Goal: Task Accomplishment & Management: Use online tool/utility

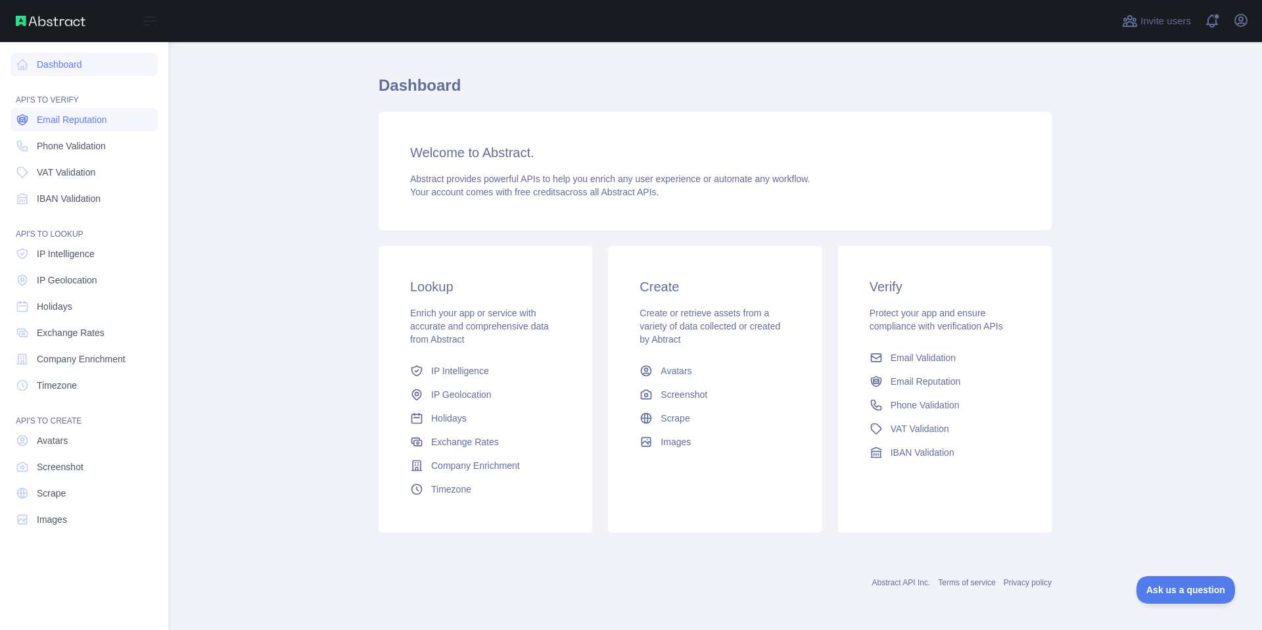
click at [32, 124] on link "Email Reputation" at bounding box center [84, 120] width 147 height 24
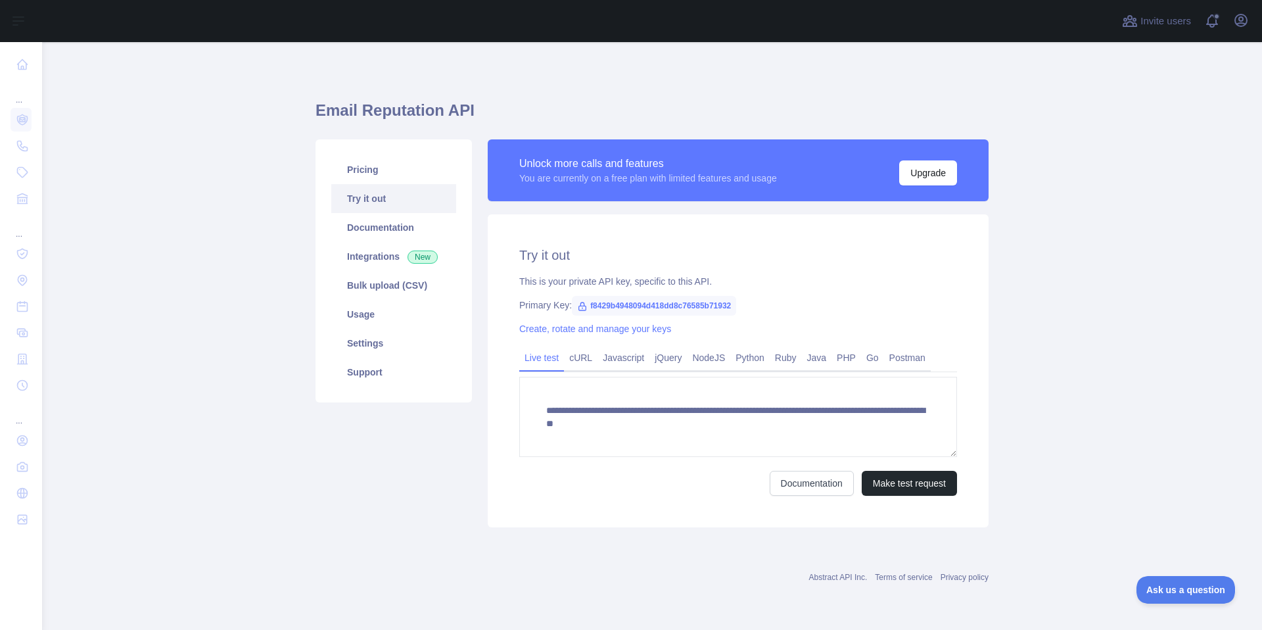
click at [595, 308] on span "f8429b4948094d418dd8c76585b71932" at bounding box center [654, 306] width 164 height 20
copy div "Primary Key: f8429b4948094d418dd8c76585b71932"
click at [873, 353] on link "Go" at bounding box center [872, 357] width 23 height 21
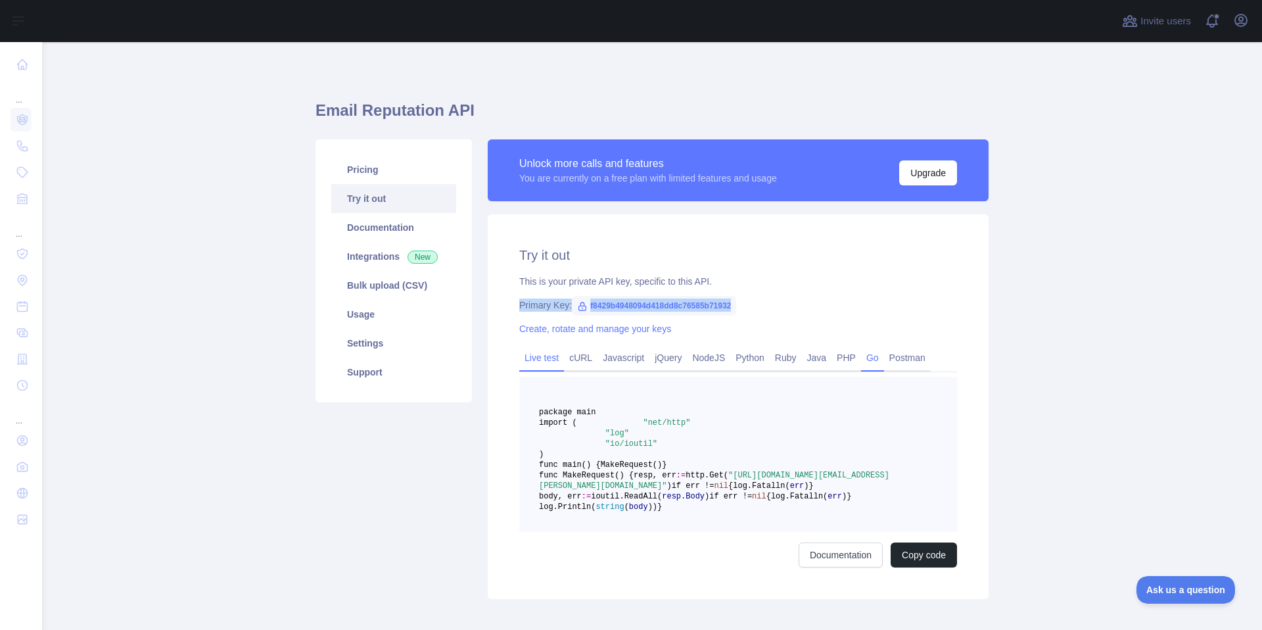
click at [540, 363] on link "Live test" at bounding box center [541, 357] width 45 height 21
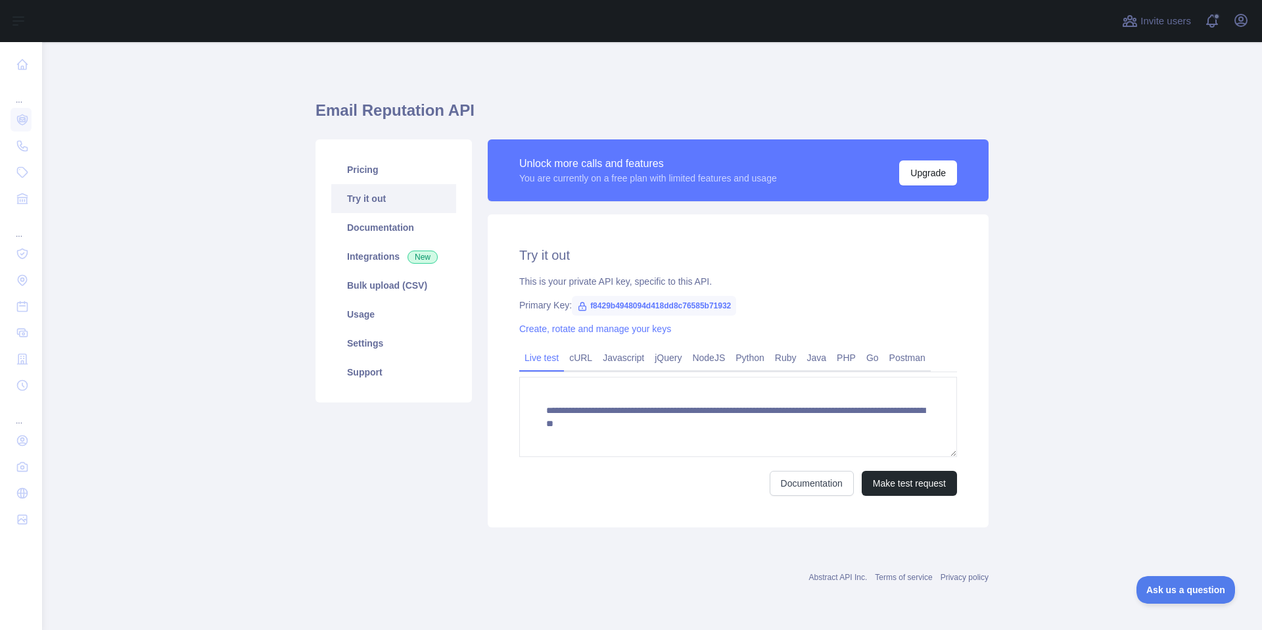
click at [693, 270] on div "**********" at bounding box center [738, 370] width 501 height 313
